Goal: Information Seeking & Learning: Learn about a topic

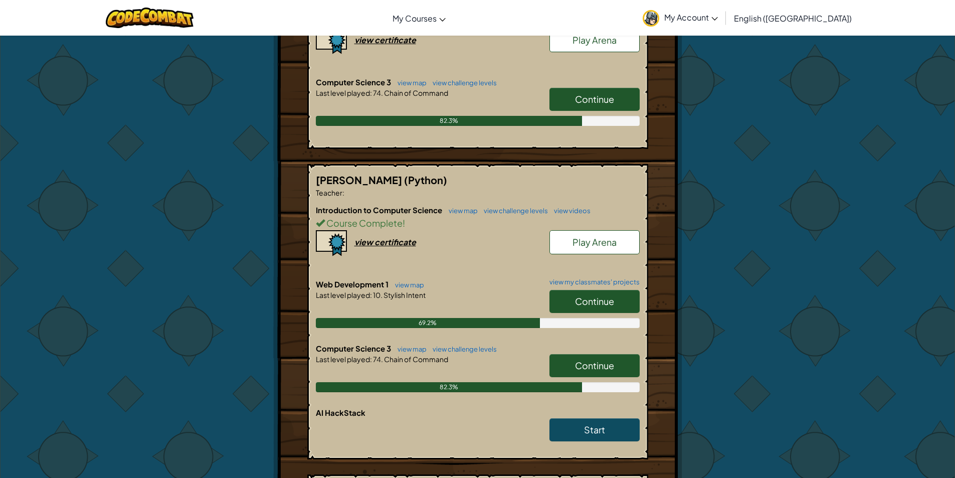
scroll to position [322, 0]
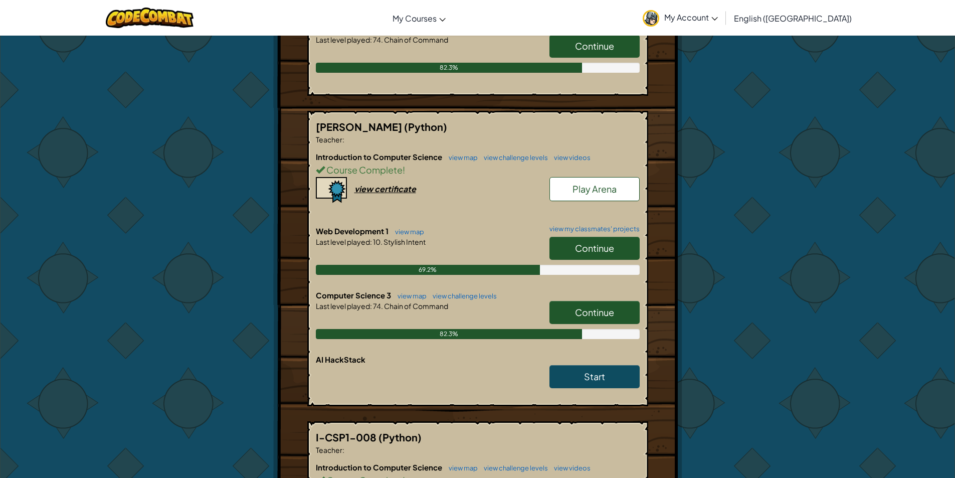
click at [606, 245] on span "Continue" at bounding box center [594, 248] width 39 height 12
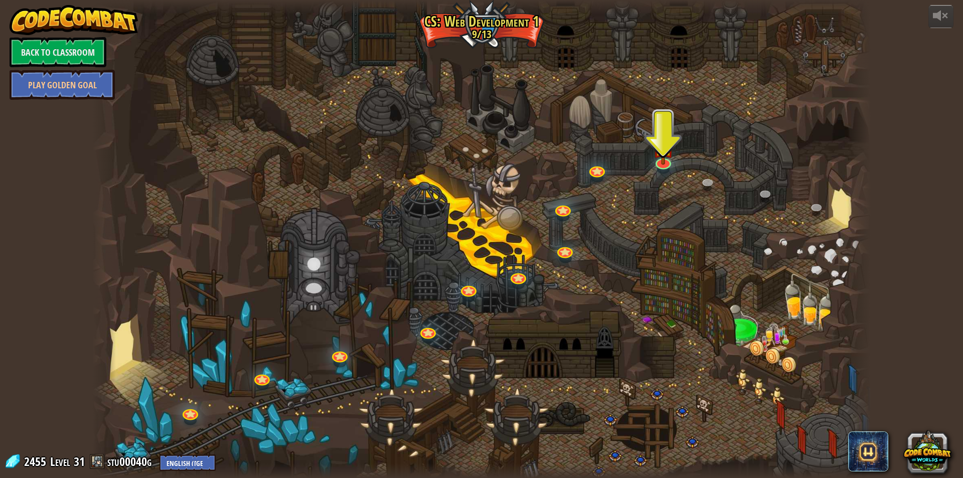
click at [657, 169] on div at bounding box center [663, 169] width 13 height 9
click at [665, 161] on img at bounding box center [664, 137] width 22 height 49
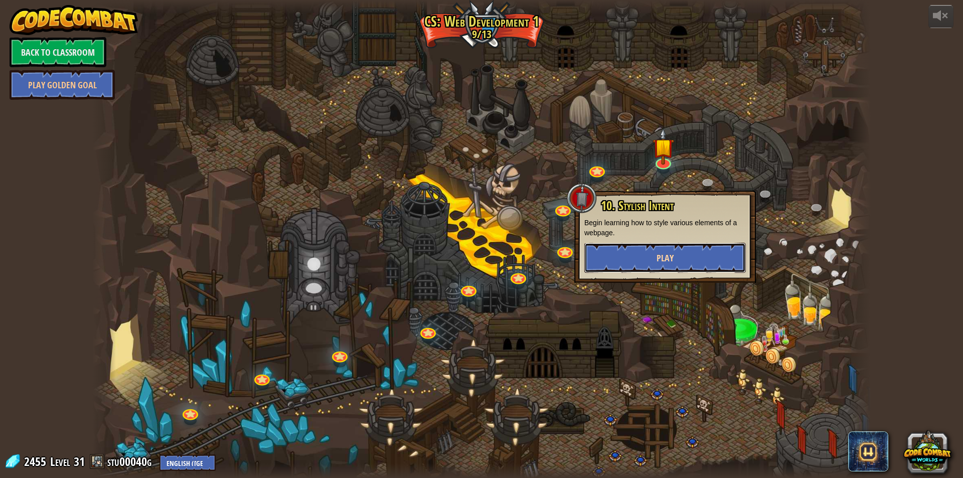
click at [645, 253] on button "Play" at bounding box center [665, 258] width 162 height 30
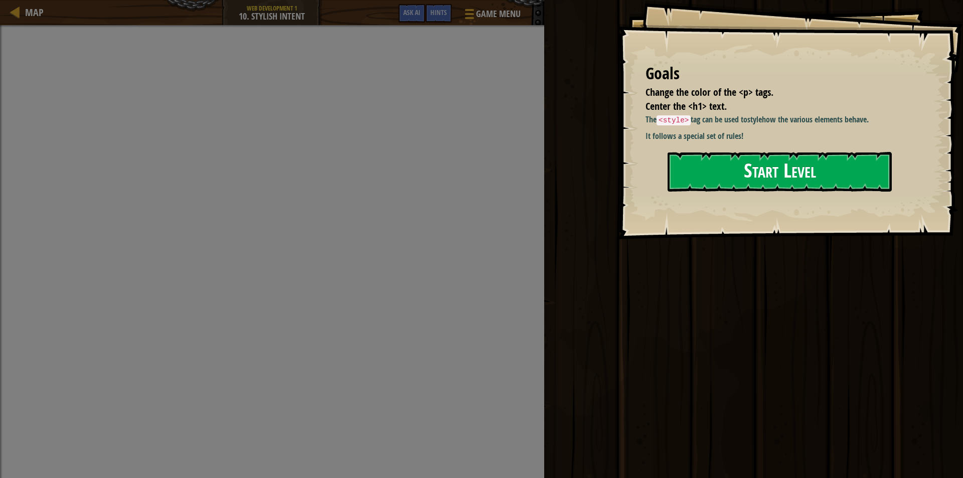
click at [742, 158] on button "Start Level" at bounding box center [780, 172] width 224 height 40
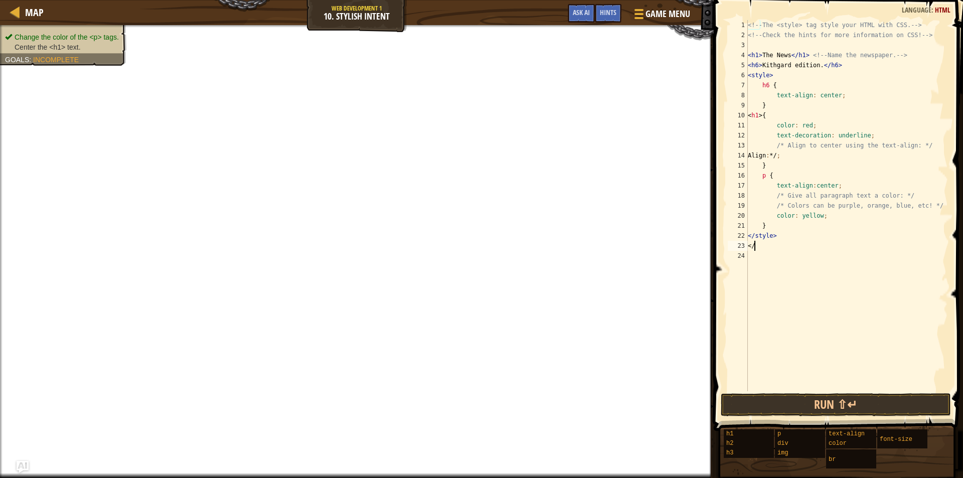
scroll to position [5, 0]
type textarea "<"
click at [756, 58] on div "<!-- The <style> tag style your HTML with CSS. --> <!-- Check the hints for mor…" at bounding box center [847, 215] width 202 height 391
click at [758, 58] on div "<!-- The <style> tag style your HTML with CSS. --> <!-- Check the hints for mor…" at bounding box center [847, 215] width 202 height 391
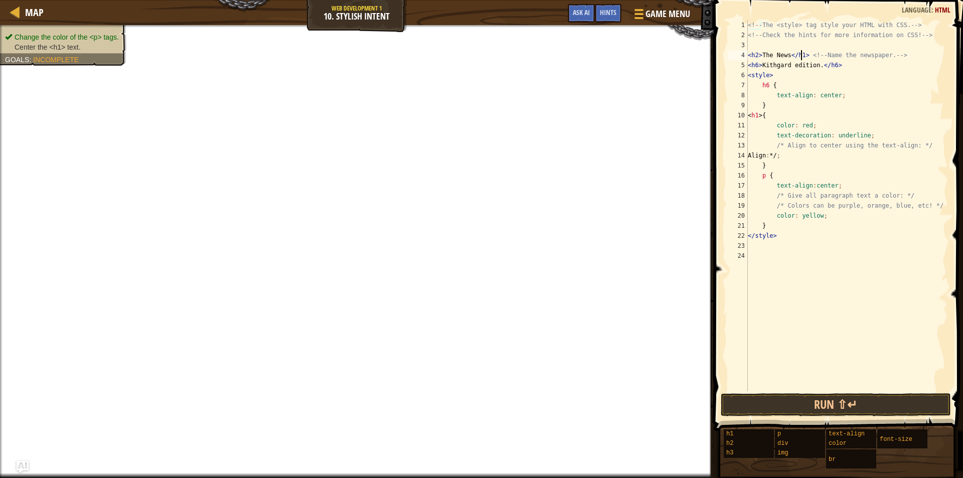
click at [801, 59] on div "<!-- The <style> tag style your HTML with CSS. --> <!-- Check the hints for mor…" at bounding box center [847, 215] width 202 height 391
click at [757, 55] on div "<!-- The <style> tag style your HTML with CSS. --> <!-- Check the hints for mor…" at bounding box center [847, 215] width 202 height 391
type textarea "<h1>The News</h1> <!-- Name the newspaper. -->"
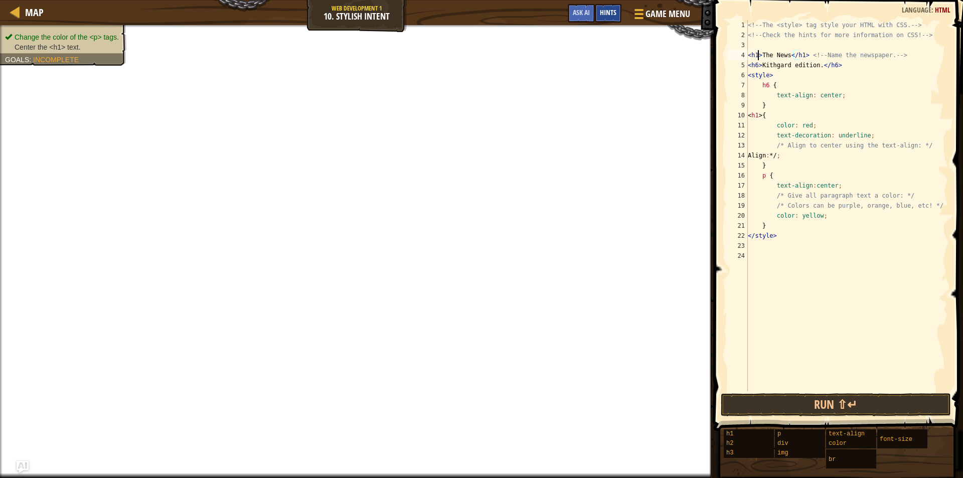
click at [614, 15] on span "Hints" at bounding box center [608, 13] width 17 height 10
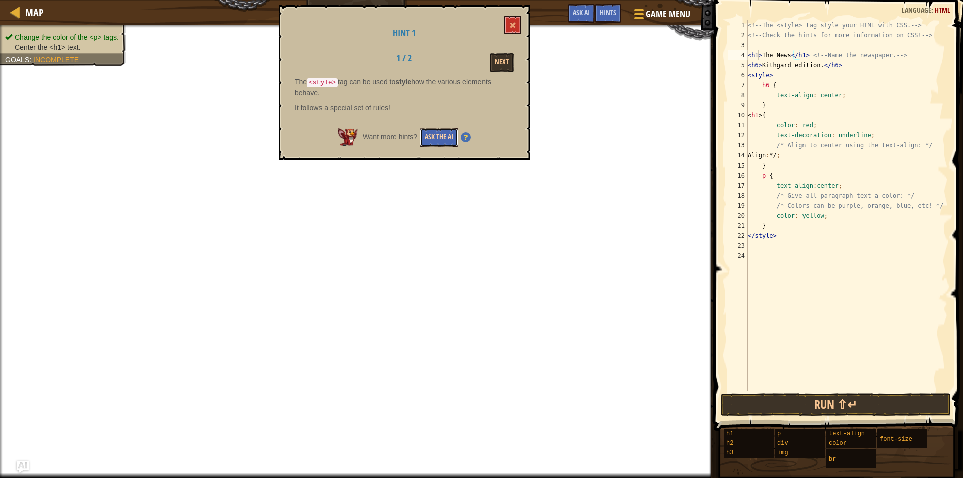
click at [453, 131] on button "Ask the AI" at bounding box center [439, 137] width 39 height 19
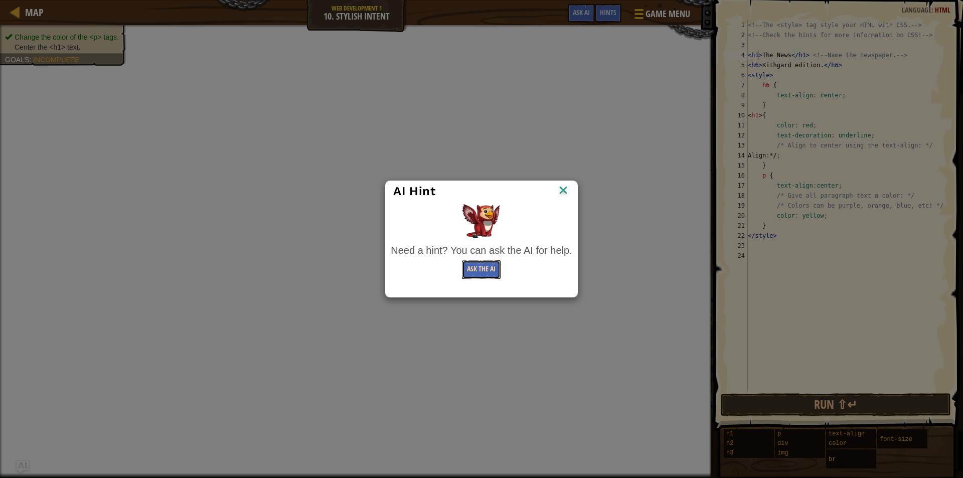
click at [487, 263] on button "Ask the AI" at bounding box center [481, 269] width 39 height 19
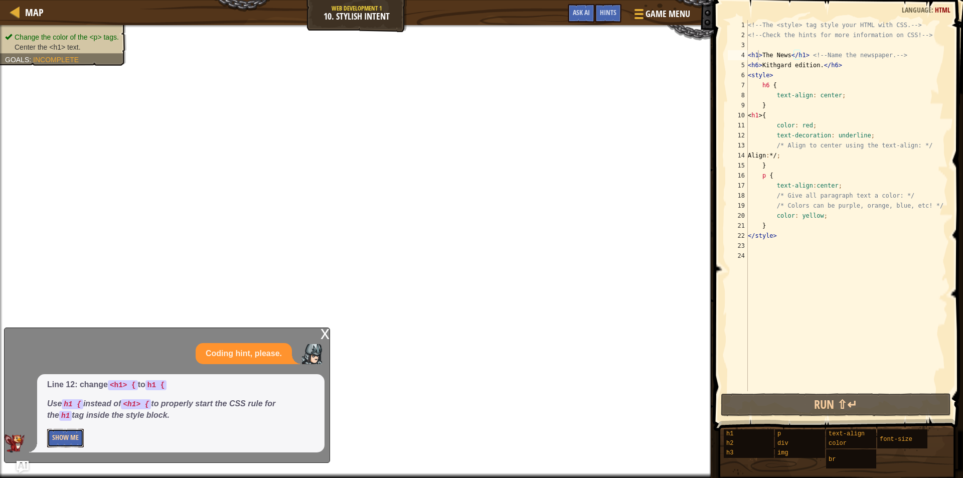
click at [57, 440] on button "Show Me" at bounding box center [65, 438] width 37 height 19
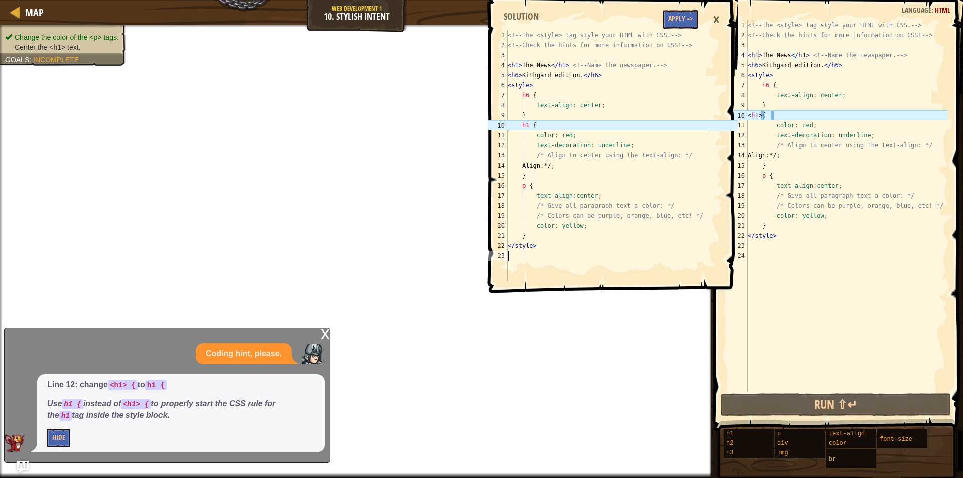
drag, startPoint x: 507, startPoint y: 34, endPoint x: 564, endPoint y: 167, distance: 144.9
click at [564, 167] on div "1 2 3 4 5 6 7 8 9 10 11 12 13 14 15 16 17 18 19 20 21 22 23 <!-- The <style> ta…" at bounding box center [597, 155] width 222 height 251
click at [764, 114] on div "<!-- The <style> tag style your HTML with CSS. --> <!-- Check the hints for mor…" at bounding box center [847, 215] width 202 height 391
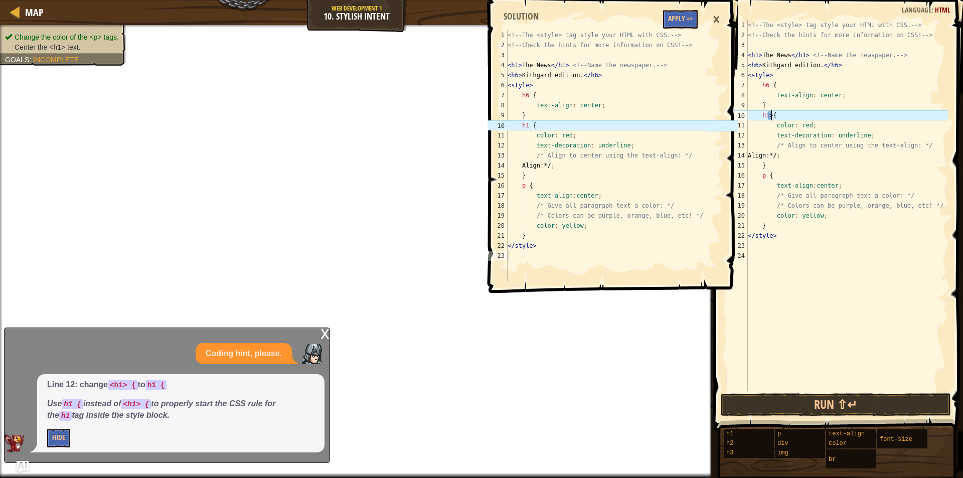
click at [771, 115] on div "<!-- The <style> tag style your HTML with CSS. --> <!-- Check the hints for mor…" at bounding box center [847, 215] width 202 height 391
type textarea "h1 {"
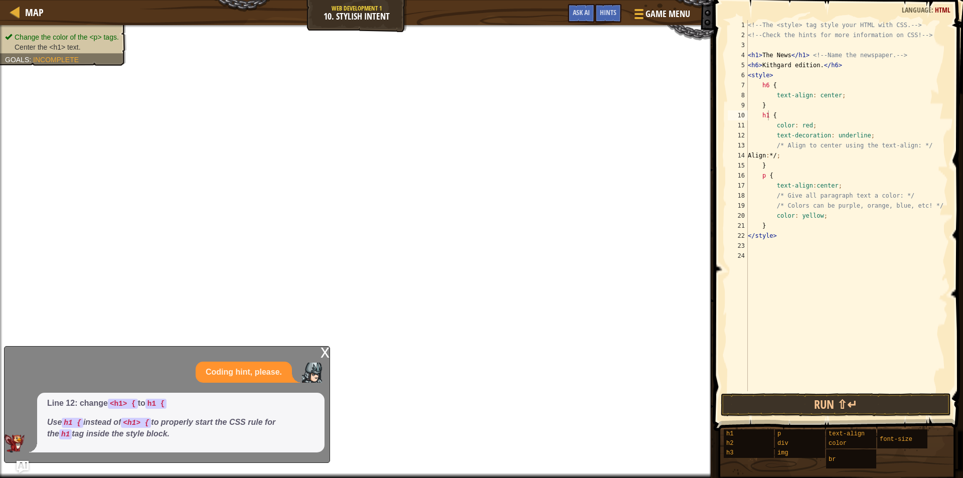
click at [325, 352] on div "x" at bounding box center [325, 352] width 9 height 10
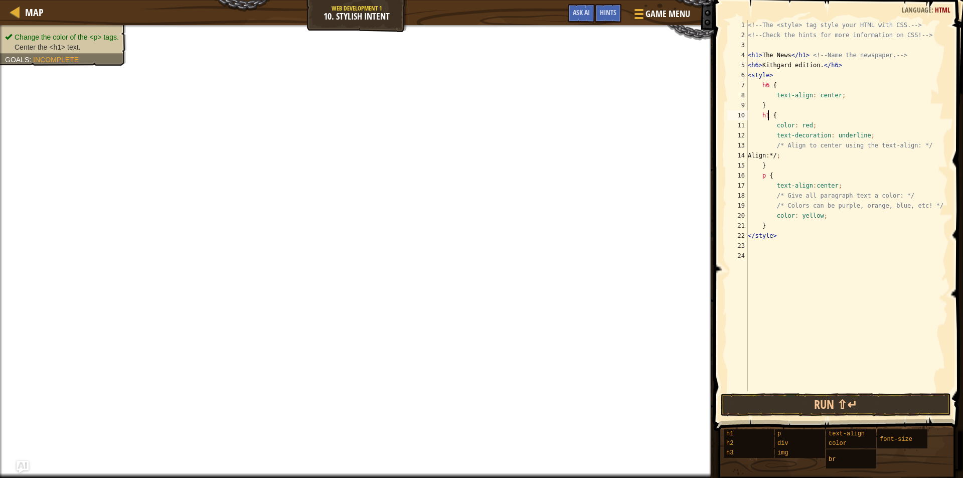
drag, startPoint x: 746, startPoint y: 21, endPoint x: 841, endPoint y: 237, distance: 236.0
click at [841, 237] on div "h1 { 1 2 3 4 5 6 7 8 9 10 11 12 13 14 15 16 17 18 19 20 21 22 23 24 <!-- The <s…" at bounding box center [837, 205] width 222 height 371
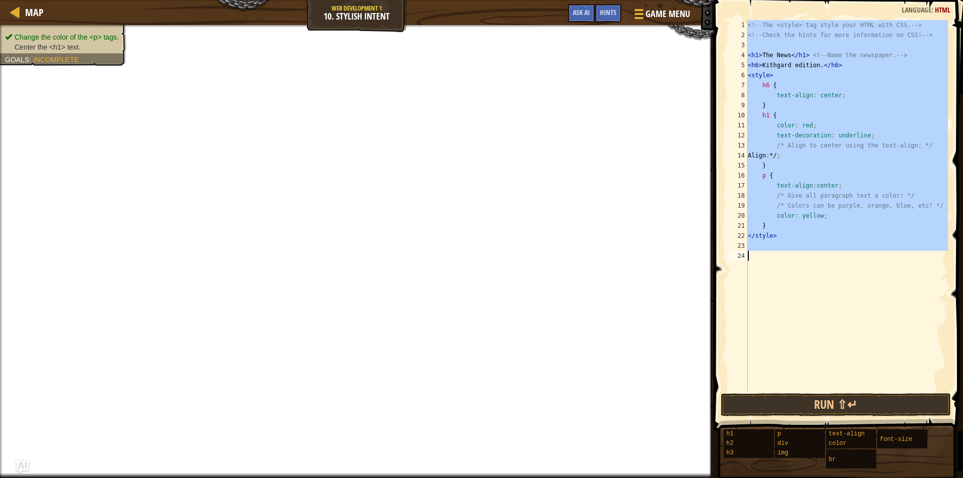
drag, startPoint x: 749, startPoint y: 23, endPoint x: 722, endPoint y: 430, distance: 407.7
click at [722, 430] on div "Hints Image Gallery h1 { 1 2 3 4 5 6 7 8 9 10 11 12 13 14 15 16 17 18 19 20 21 …" at bounding box center [837, 236] width 252 height 473
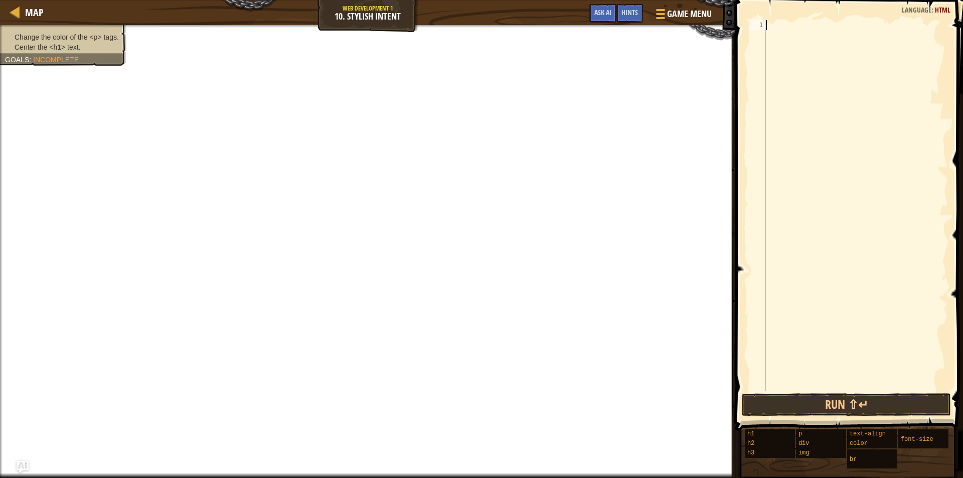
paste textarea "</style>"
click at [769, 24] on div "< style > h1 { text-align : center ; color : red ; text-decoration : underline …" at bounding box center [857, 215] width 181 height 391
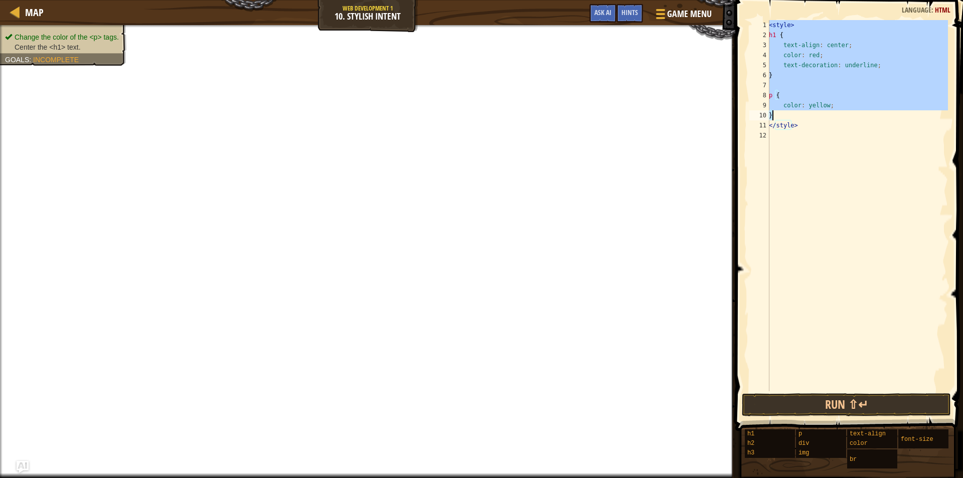
drag, startPoint x: 770, startPoint y: 26, endPoint x: 816, endPoint y: 151, distance: 133.3
click at [800, 170] on div "< style > h1 { text-align : center ; color : red ; text-decoration : underline …" at bounding box center [857, 215] width 181 height 391
type textarea "</style>"
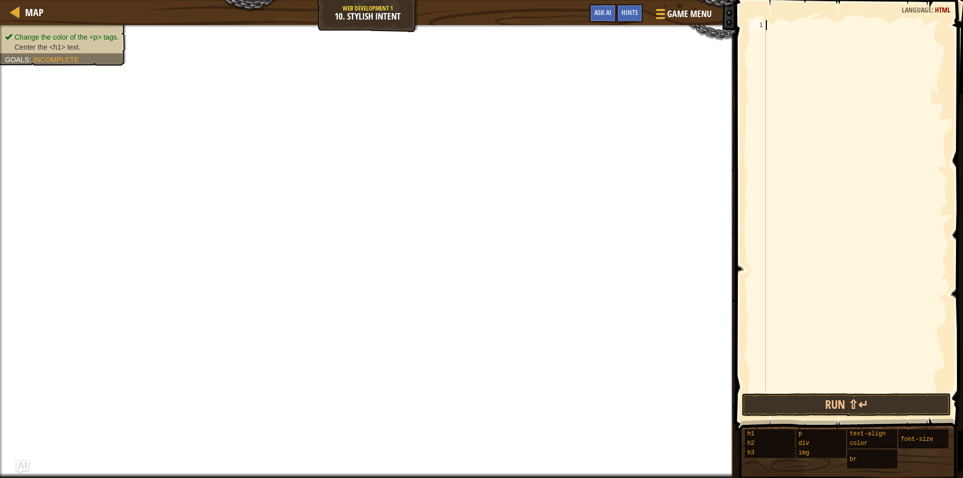
scroll to position [5, 0]
paste textarea "👉 Với code này bạn sẽ hoàn th"
type textarea "👉 Với code này bạn sẽ hoàn th"
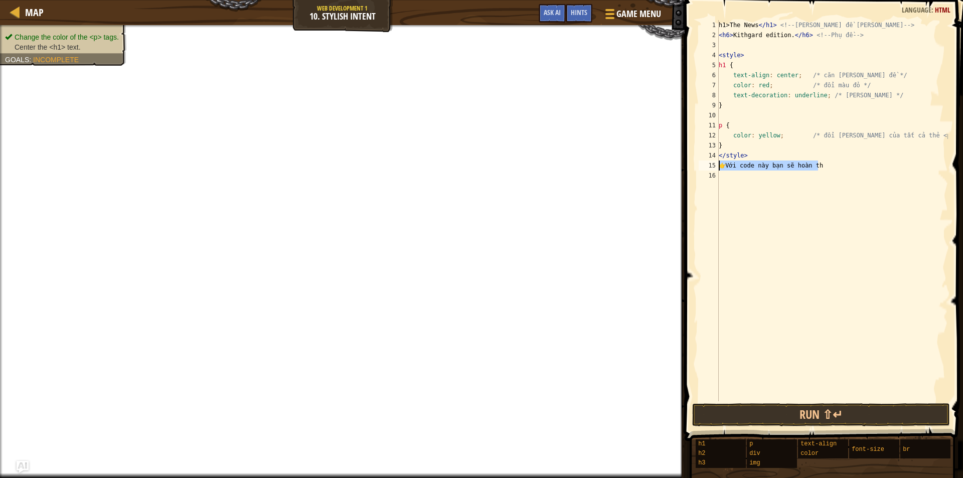
drag, startPoint x: 836, startPoint y: 171, endPoint x: 719, endPoint y: 165, distance: 117.5
click at [719, 165] on div "h1>The News </ h1 > <!-- [PERSON_NAME] đề [PERSON_NAME] --> < h6 > Kithgard edi…" at bounding box center [832, 220] width 231 height 401
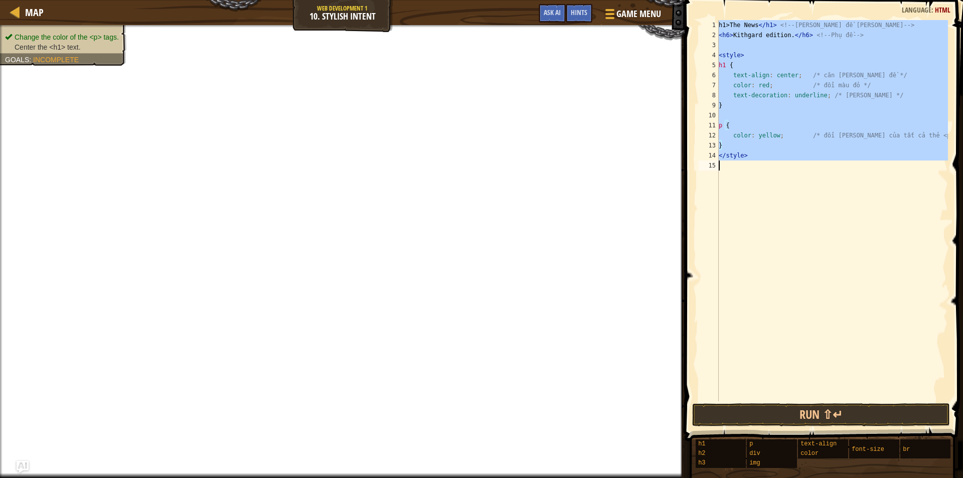
drag, startPoint x: 719, startPoint y: 23, endPoint x: 757, endPoint y: 219, distance: 200.3
click at [757, 219] on div "h1>The News </ h1 > <!-- [PERSON_NAME] đề [PERSON_NAME] --> < h6 > Kithgard edi…" at bounding box center [832, 220] width 231 height 401
type textarea "</style>"
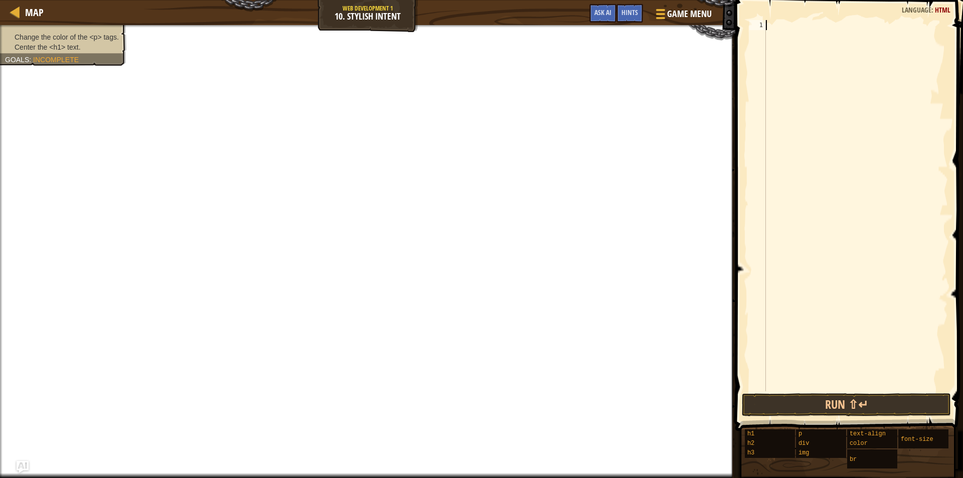
paste textarea "</style>"
type textarea "</style>"
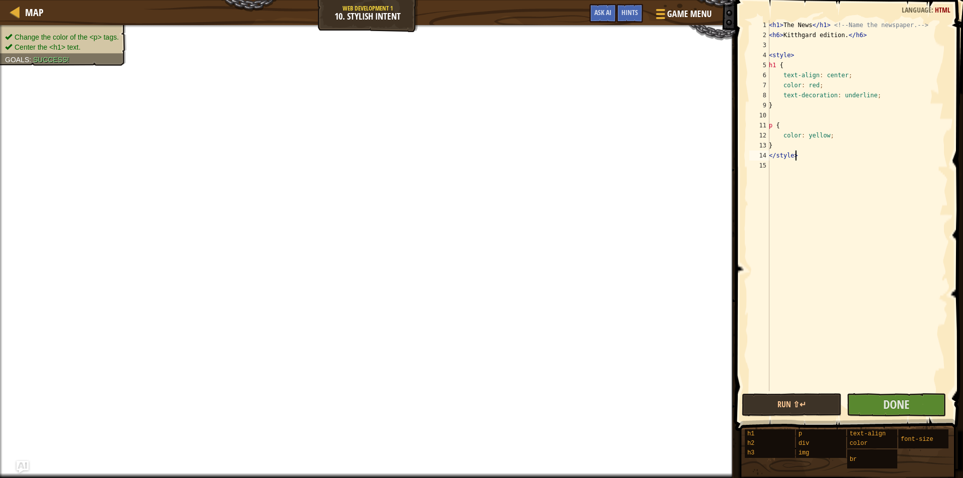
click at [888, 389] on div "< h1 > The News </ h1 > <!-- Name the newspaper. --> < h6 > Kitthgard edition. …" at bounding box center [857, 215] width 181 height 391
click at [889, 402] on span "Done" at bounding box center [896, 404] width 26 height 16
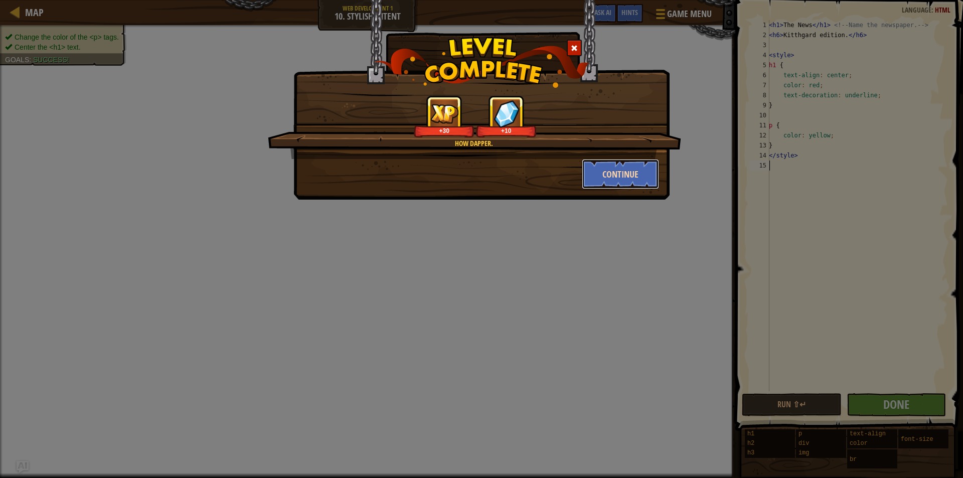
click at [627, 174] on button "Continue" at bounding box center [621, 174] width 78 height 30
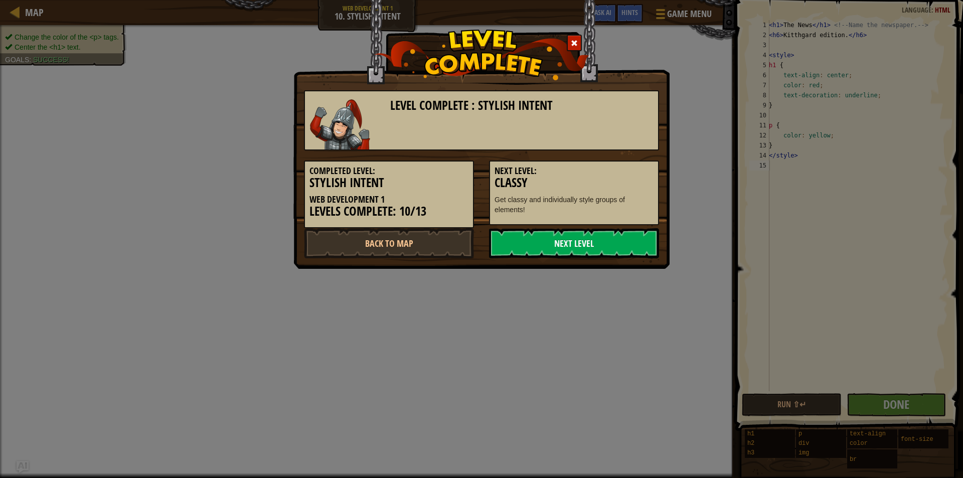
click at [568, 246] on link "Next Level" at bounding box center [574, 243] width 170 height 30
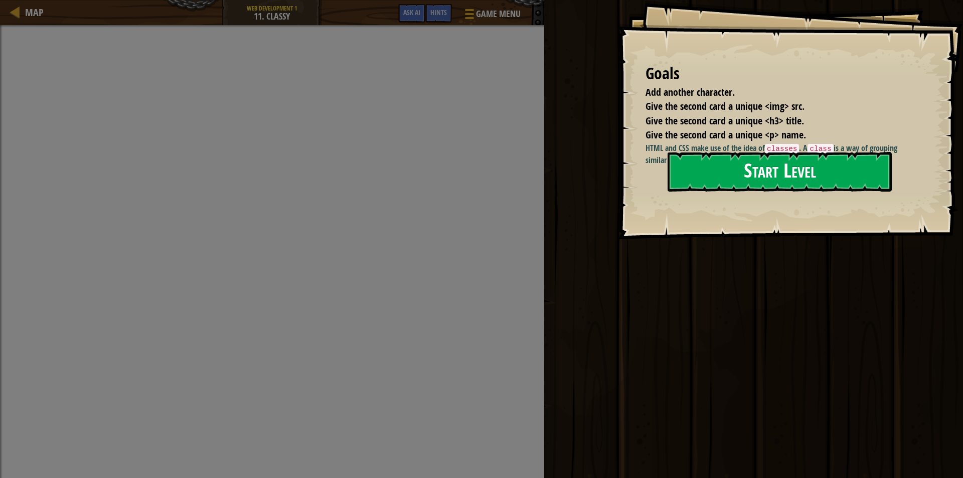
click at [834, 156] on button "Start Level" at bounding box center [780, 172] width 224 height 40
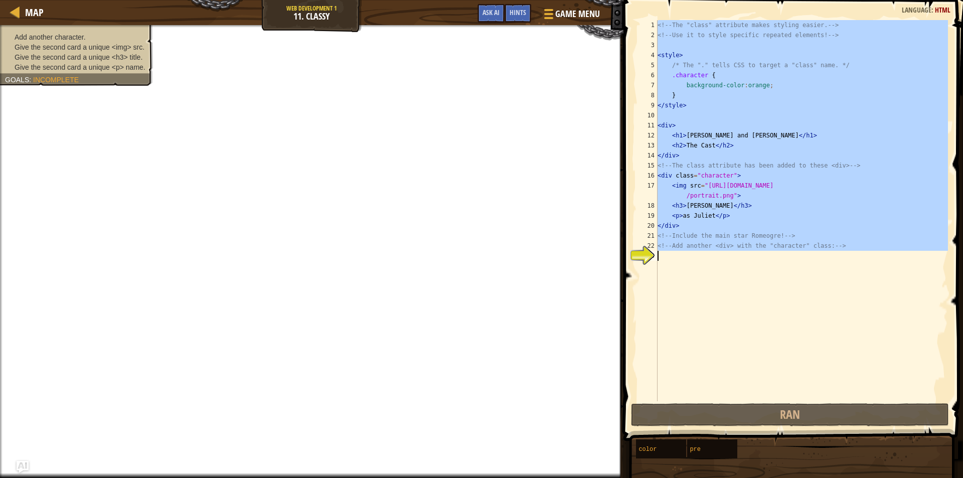
drag, startPoint x: 658, startPoint y: 25, endPoint x: 782, endPoint y: 337, distance: 335.4
click at [782, 337] on div "<!-- The "class" attribute makes styling easier. --> <!-- Use it to style speci…" at bounding box center [802, 220] width 292 height 401
type textarea "<!-- Add another <div> with the "character" class: -->"
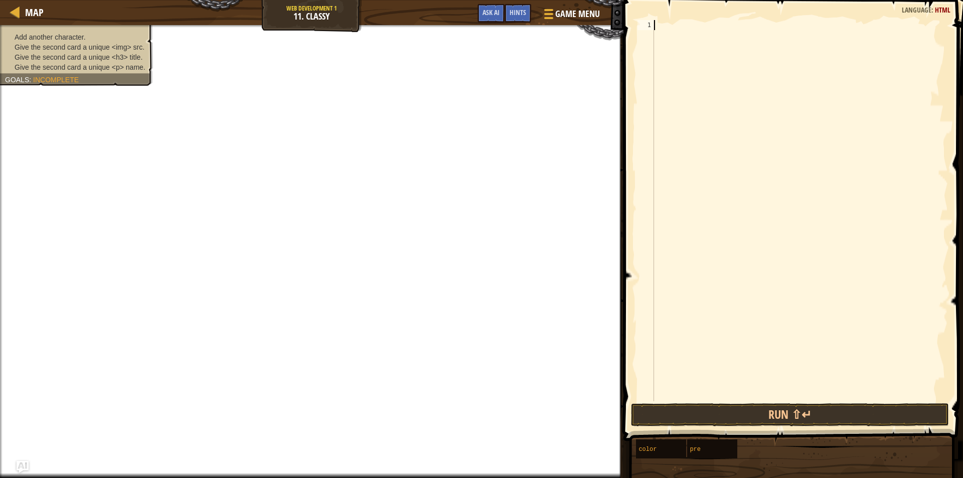
paste textarea "</div>"
type textarea "</div>"
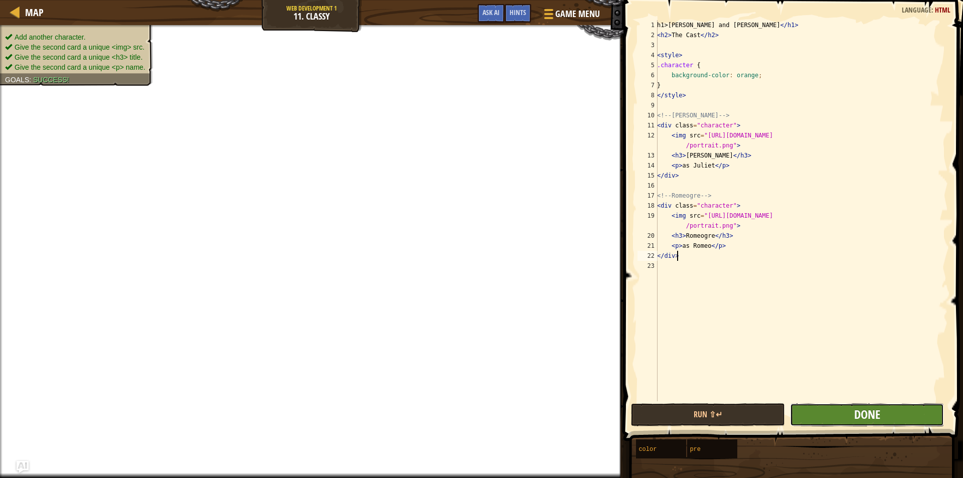
click at [862, 409] on span "Done" at bounding box center [867, 414] width 26 height 16
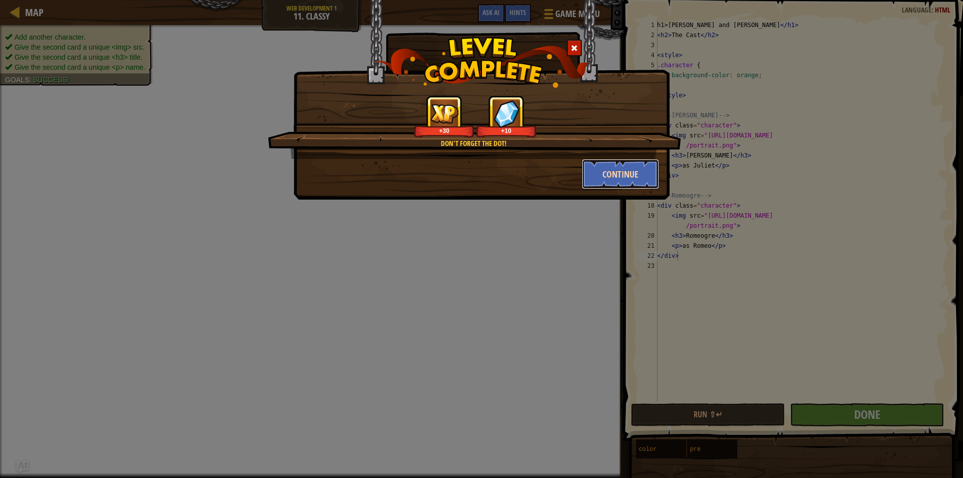
click at [623, 181] on button "Continue" at bounding box center [621, 174] width 78 height 30
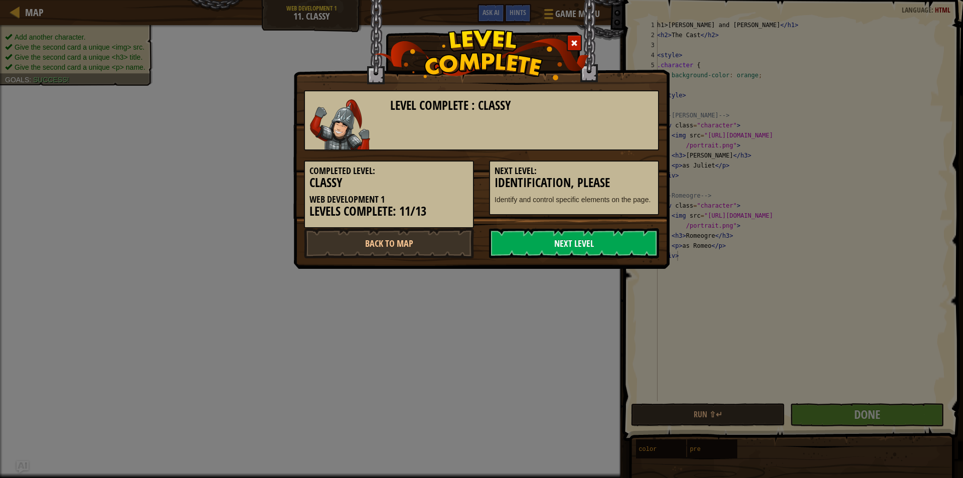
click at [584, 243] on link "Next Level" at bounding box center [574, 243] width 170 height 30
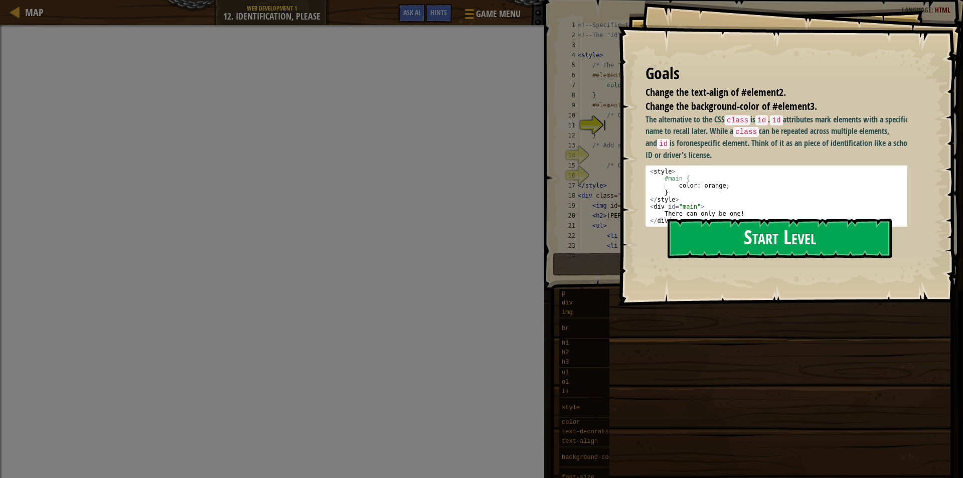
click at [773, 245] on button "Start Level" at bounding box center [780, 239] width 224 height 40
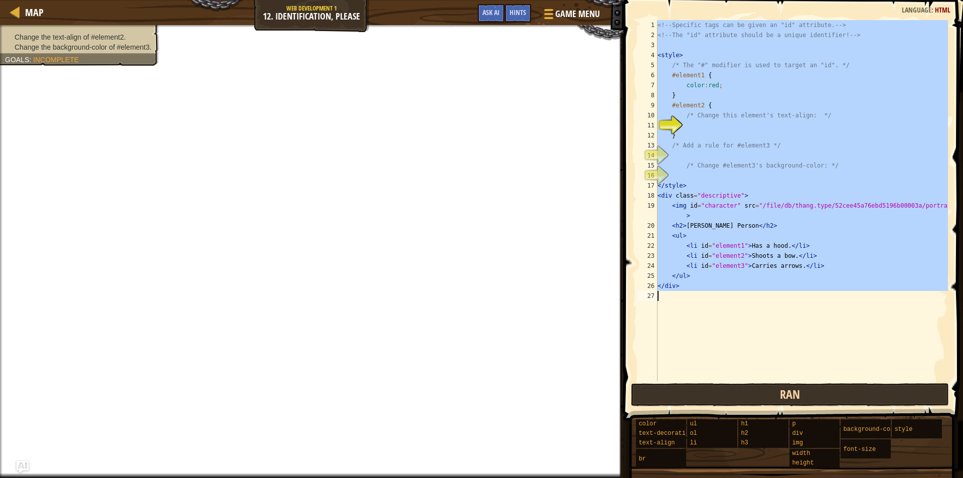
drag, startPoint x: 658, startPoint y: 24, endPoint x: 787, endPoint y: 390, distance: 388.0
click at [787, 390] on div "1 2 3 4 5 6 7 8 9 10 11 12 13 14 15 16 17 18 19 20 21 22 23 24 25 26 27 <!-- Sp…" at bounding box center [791, 230] width 343 height 450
type textarea "</div>"
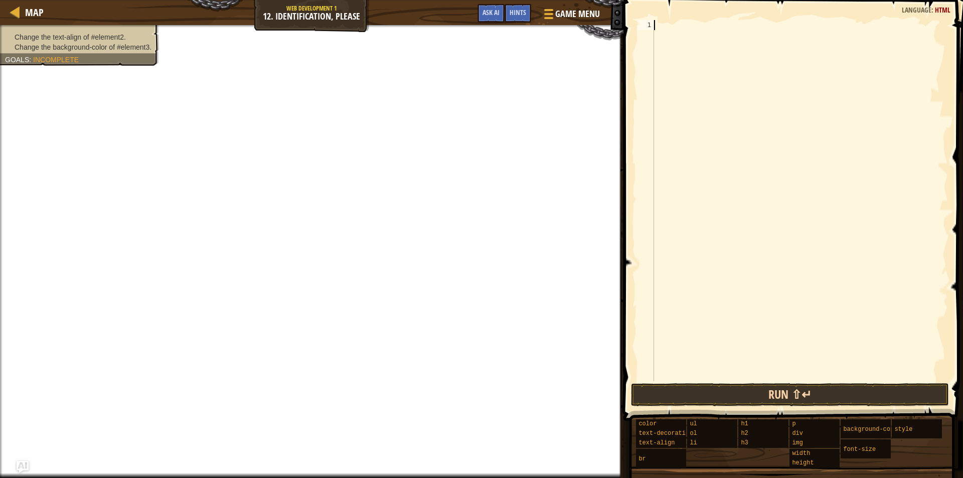
paste textarea "</style>"
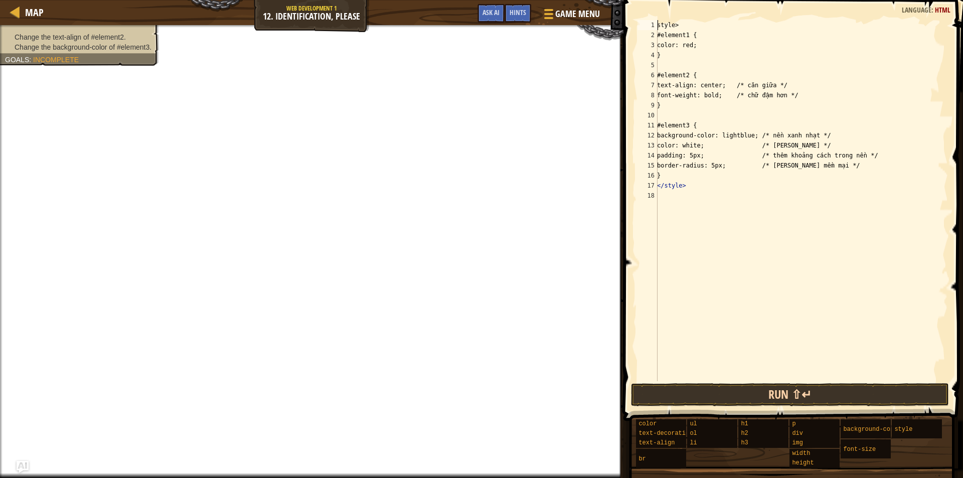
click at [658, 26] on div "style> #element1 { color: red; } #element2 { text-align: center; /* căn giữa */…" at bounding box center [801, 210] width 293 height 381
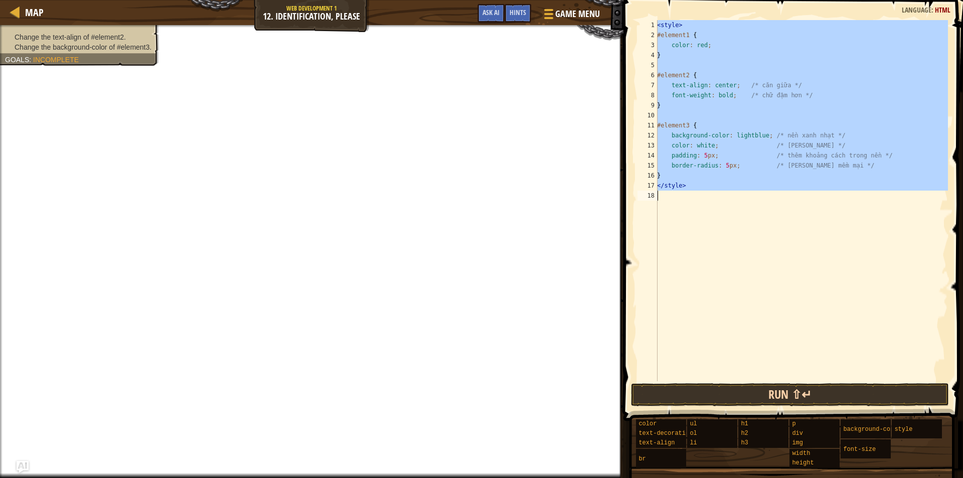
drag, startPoint x: 657, startPoint y: 24, endPoint x: 713, endPoint y: 183, distance: 168.6
click at [715, 197] on div "<style> 1 2 3 4 5 6 7 8 9 10 11 12 13 14 15 16 17 18 < style > #element1 { colo…" at bounding box center [791, 200] width 312 height 361
type textarea "</style>"
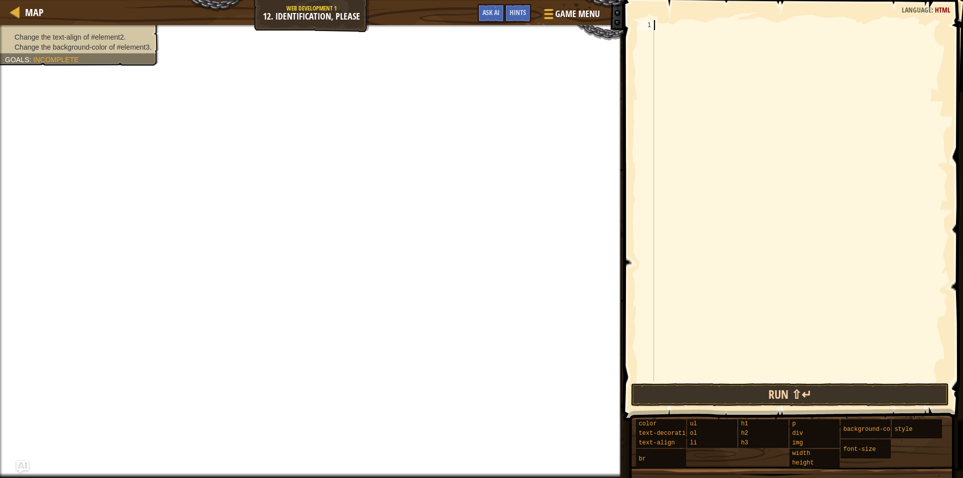
drag, startPoint x: 664, startPoint y: 28, endPoint x: 663, endPoint y: 22, distance: 6.5
paste textarea "</style>"
type textarea "</style>"
click at [747, 391] on button "Run ⇧↵" at bounding box center [790, 394] width 318 height 23
